Goal: Information Seeking & Learning: Learn about a topic

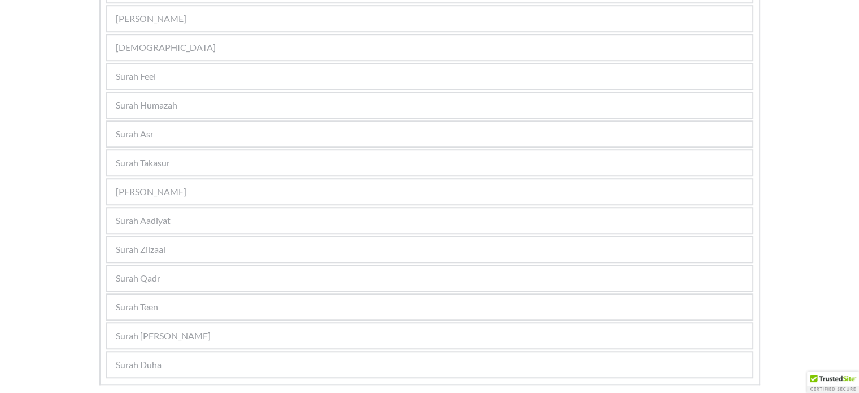
scroll to position [904, 0]
click at [163, 191] on div "Surah Qaariah" at bounding box center [429, 190] width 645 height 25
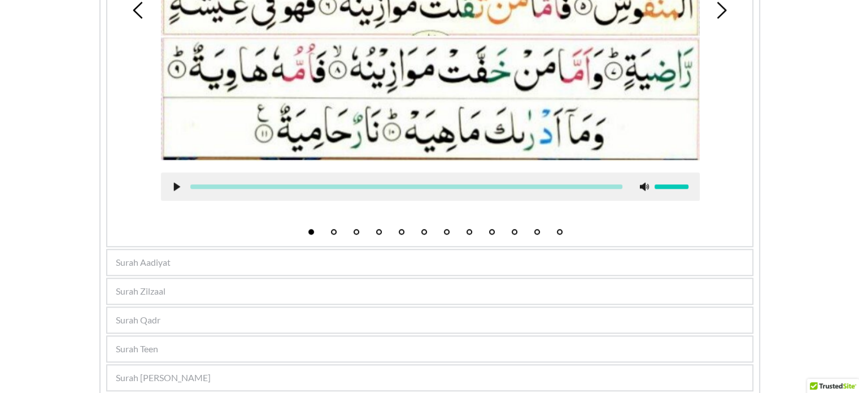
scroll to position [928, 0]
click at [235, 250] on div "Surah Aadiyat" at bounding box center [429, 262] width 645 height 25
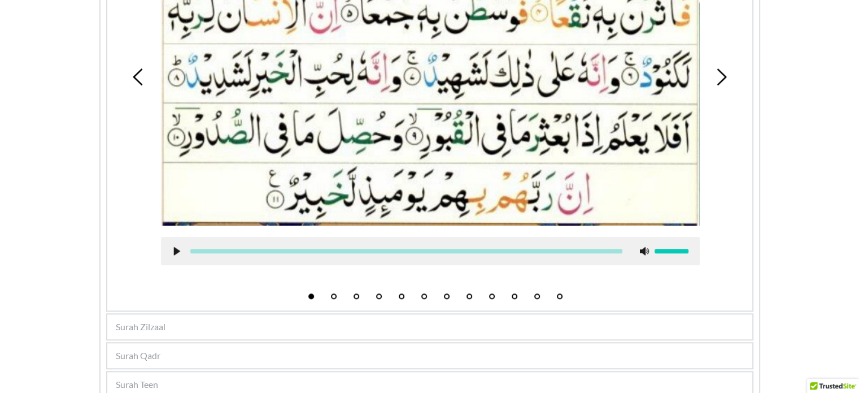
scroll to position [889, 0]
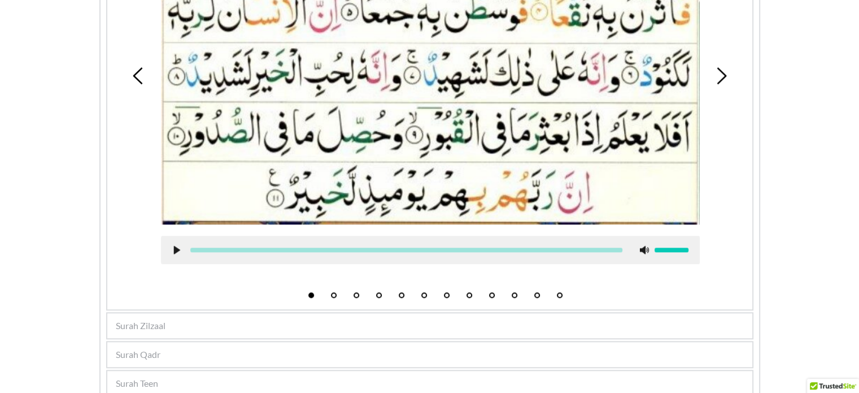
click at [300, 313] on div "Surah Zilzaal" at bounding box center [429, 325] width 645 height 25
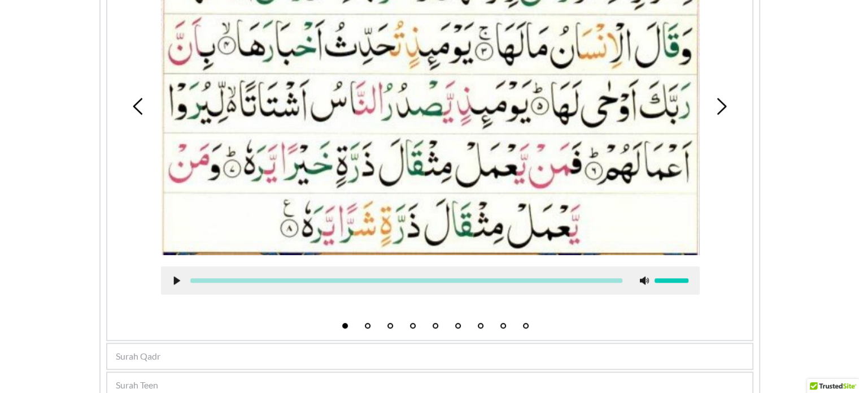
scroll to position [1032, 0]
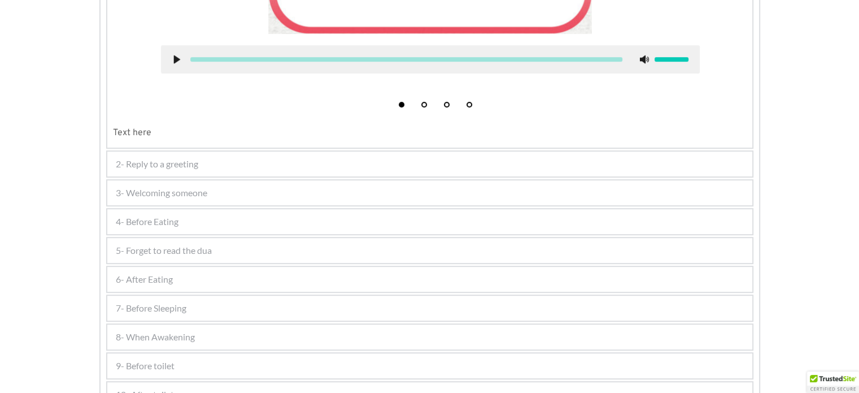
scroll to position [566, 0]
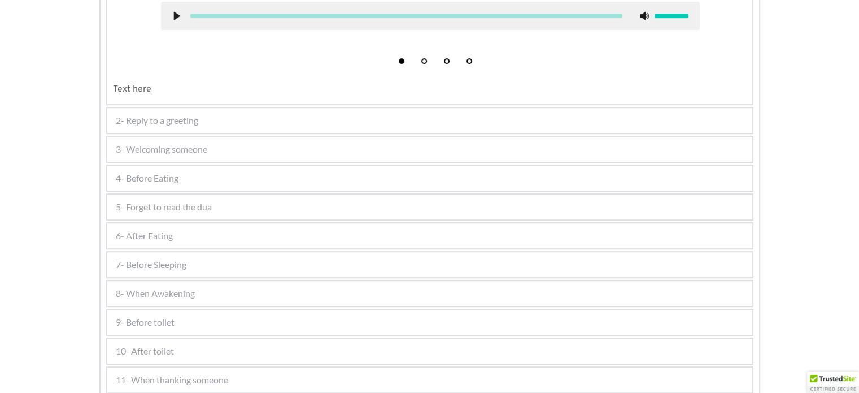
click at [217, 175] on div "4- Before Eating" at bounding box center [429, 177] width 645 height 25
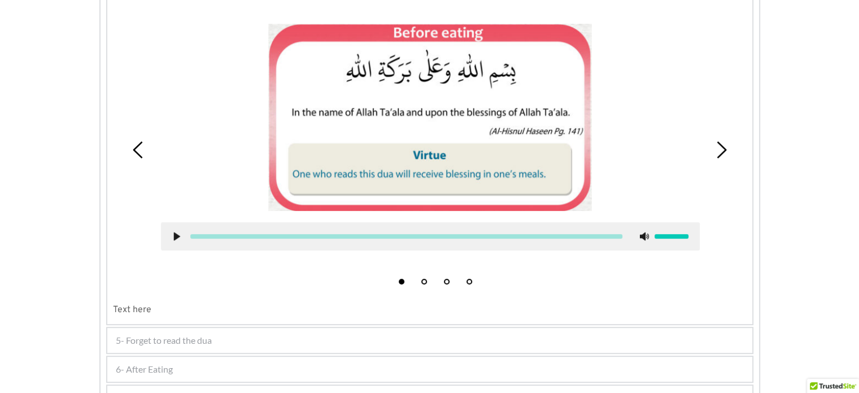
scroll to position [383, 0]
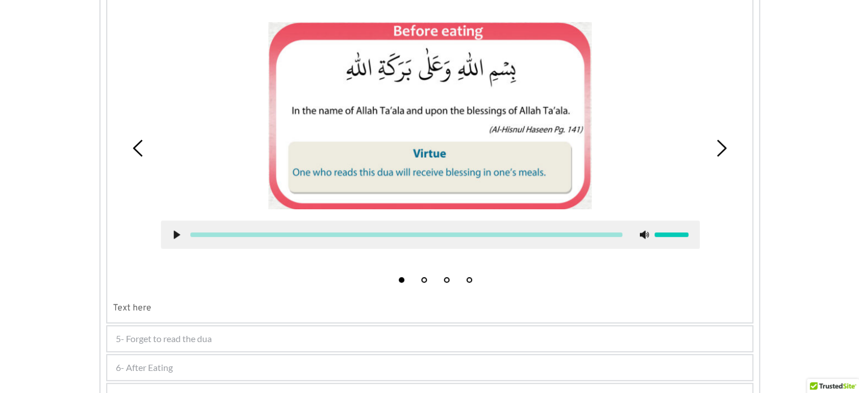
click at [169, 328] on div "5- Forget to read the dua" at bounding box center [429, 338] width 645 height 25
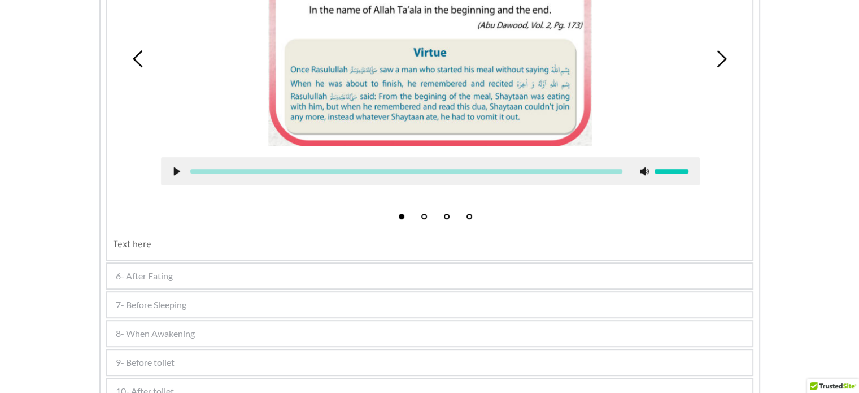
scroll to position [529, 0]
click at [149, 268] on span "6- After Eating" at bounding box center [144, 275] width 57 height 14
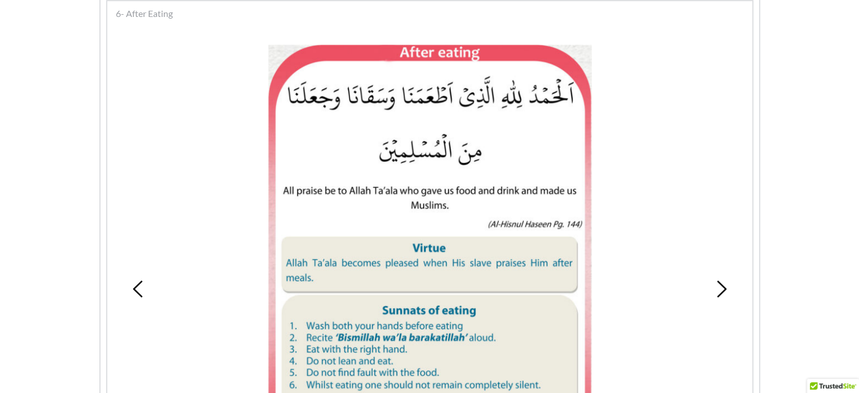
scroll to position [416, 0]
